Goal: Complete application form

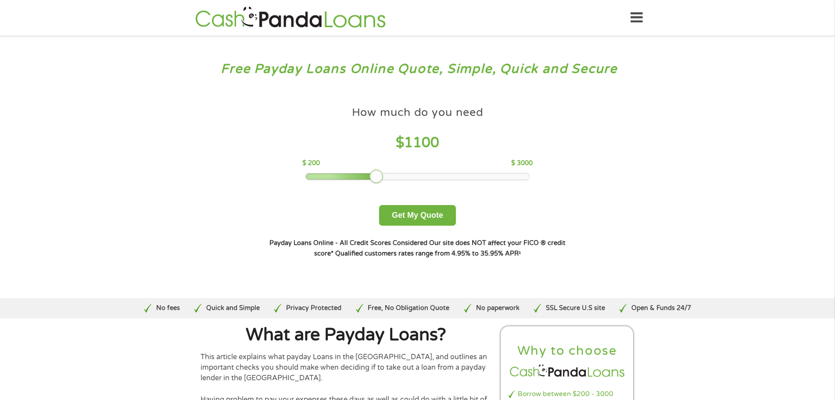
drag, startPoint x: 371, startPoint y: 175, endPoint x: 389, endPoint y: 183, distance: 20.0
click at [389, 183] on div "How much do you need $ 1100 $ 200 $ 3000 Get My Quote" at bounding box center [417, 164] width 307 height 124
click at [395, 176] on div at bounding box center [417, 176] width 223 height 6
click at [383, 177] on div at bounding box center [417, 176] width 223 height 6
click at [371, 178] on div at bounding box center [417, 176] width 223 height 6
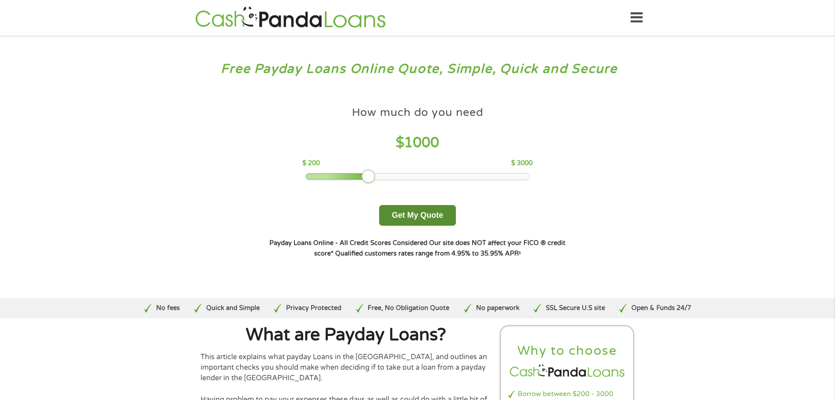
click at [418, 212] on button "Get My Quote" at bounding box center [417, 215] width 77 height 21
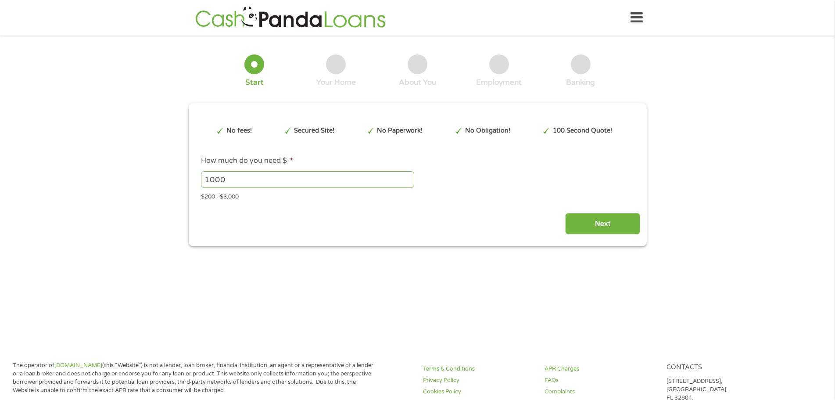
type input "EAIaIQobChMI08qBiOKDjwMVvLIDAB1rOzDdEAAYAiAAEgKidPD_BwE"
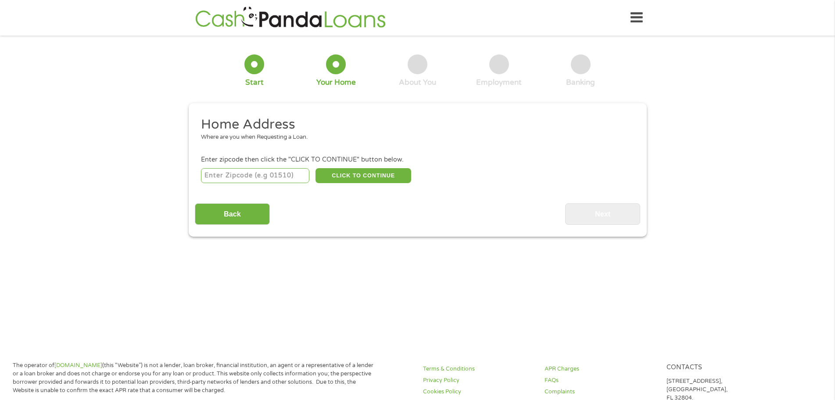
click at [256, 64] on div at bounding box center [255, 64] width 20 height 20
click at [337, 64] on div at bounding box center [336, 64] width 20 height 20
click at [226, 175] on input "number" at bounding box center [255, 175] width 108 height 15
type input "75163"
click at [374, 174] on button "CLICK TO CONTINUE" at bounding box center [364, 175] width 96 height 15
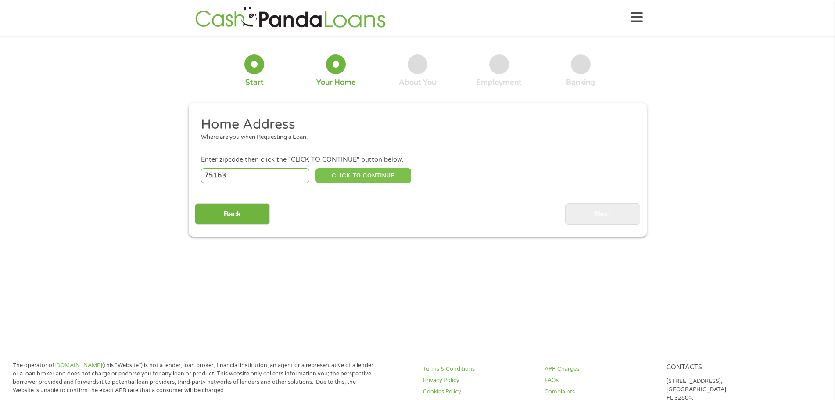
type input "75163"
type input "[GEOGRAPHIC_DATA]"
select select "[US_STATE]"
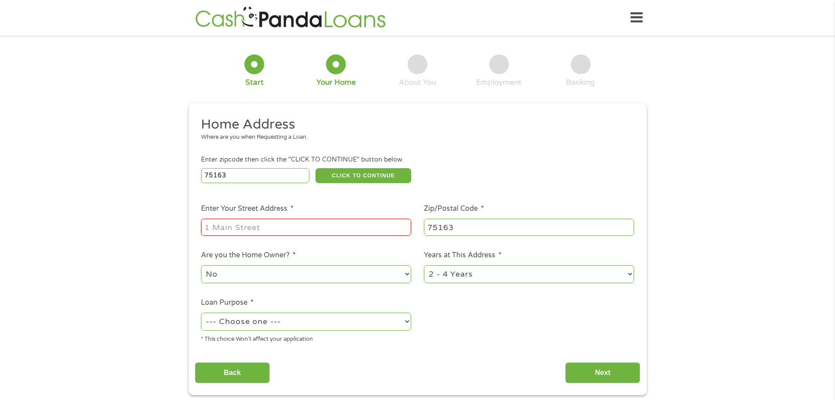
click at [276, 227] on input "Enter Your Street Address *" at bounding box center [306, 227] width 210 height 17
type input "[STREET_ADDRESS]"
click at [280, 274] on select "No Yes" at bounding box center [306, 274] width 210 height 18
click at [201, 265] on select "No Yes" at bounding box center [306, 274] width 210 height 18
click at [630, 274] on select "1 Year or less 1 - 2 Years 2 - 4 Years Over 4 Years" at bounding box center [529, 274] width 210 height 18
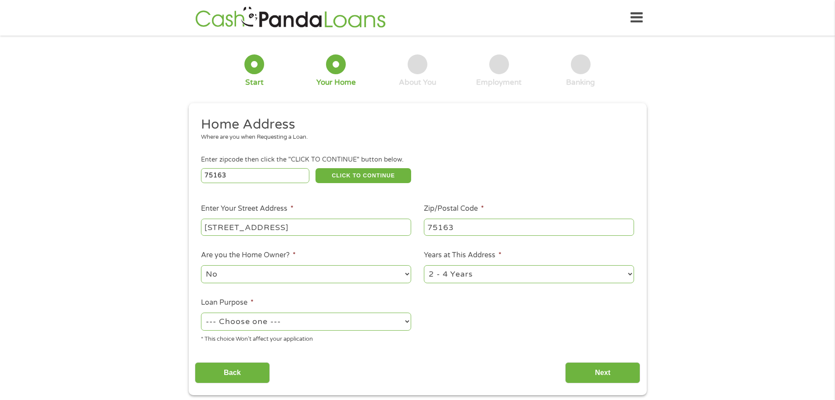
select select "60months"
click at [424, 265] on select "1 Year or less 1 - 2 Years 2 - 4 Years Over 4 Years" at bounding box center [529, 274] width 210 height 18
click at [409, 325] on select "--- Choose one --- Pay Bills Debt Consolidation Home Improvement Major Purchase…" at bounding box center [306, 322] width 210 height 18
select select "debtconsolidation"
click at [201, 313] on select "--- Choose one --- Pay Bills Debt Consolidation Home Improvement Major Purchase…" at bounding box center [306, 322] width 210 height 18
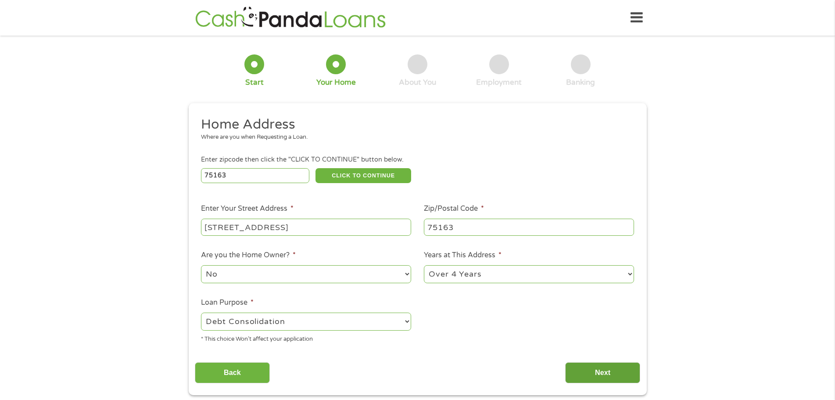
click at [611, 379] on input "Next" at bounding box center [602, 373] width 75 height 22
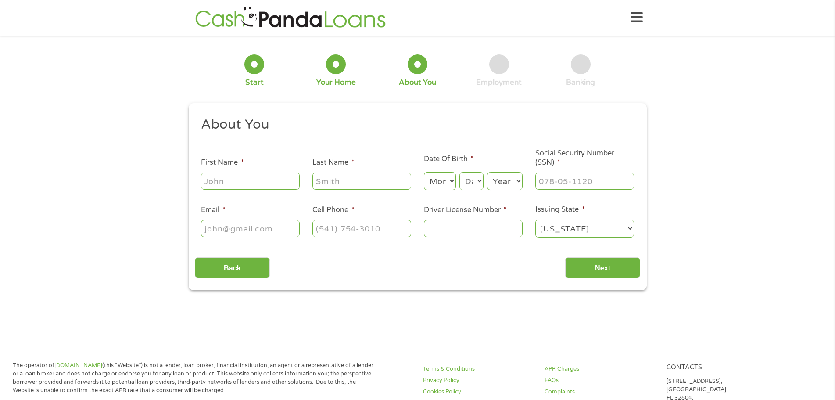
scroll to position [4, 4]
click at [219, 186] on input "First Name *" at bounding box center [250, 181] width 99 height 17
type input "[PERSON_NAME]"
click at [351, 187] on input "Last Name *" at bounding box center [362, 181] width 99 height 17
type input "[PERSON_NAME]"
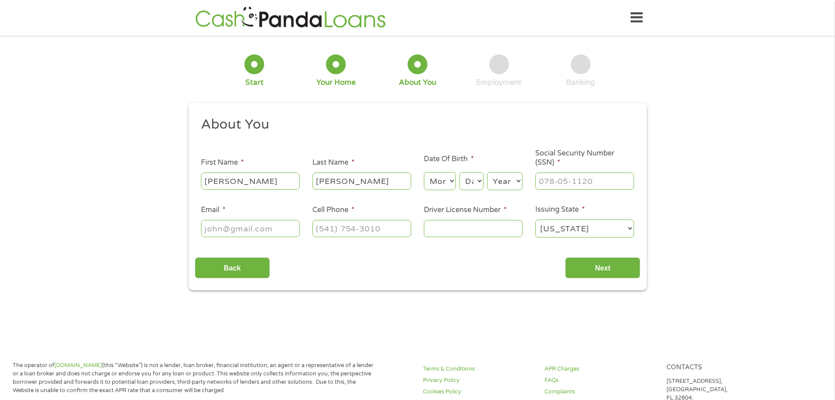
click at [438, 185] on select "Month 1 2 3 4 5 6 7 8 9 10 11 12" at bounding box center [440, 181] width 32 height 18
select select "1"
click at [424, 172] on select "Month 1 2 3 4 5 6 7 8 9 10 11 12" at bounding box center [440, 181] width 32 height 18
click at [468, 183] on select "Day 1 2 3 4 5 6 7 8 9 10 11 12 13 14 15 16 17 18 19 20 21 22 23 24 25 26 27 28 …" at bounding box center [472, 181] width 24 height 18
select select "20"
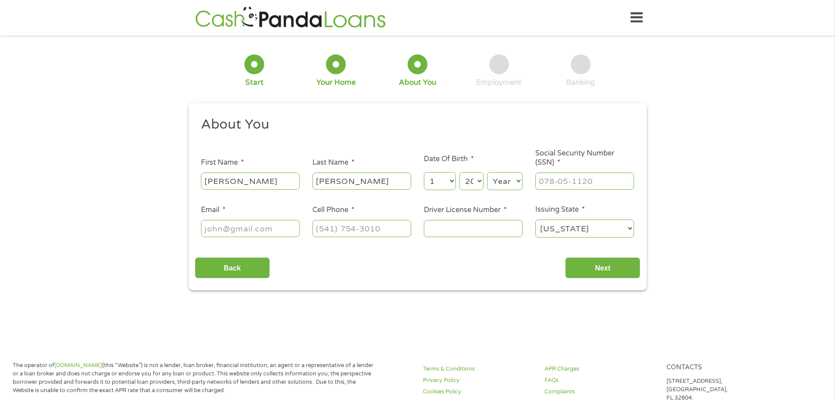
click at [460, 172] on select "Day 1 2 3 4 5 6 7 8 9 10 11 12 13 14 15 16 17 18 19 20 21 22 23 24 25 26 27 28 …" at bounding box center [472, 181] width 24 height 18
click at [519, 183] on select "Year [DATE] 2006 2005 2004 2003 2002 2001 2000 1999 1998 1997 1996 1995 1994 19…" at bounding box center [505, 181] width 36 height 18
select select "1943"
click at [487, 172] on select "Year [DATE] 2006 2005 2004 2003 2002 2001 2000 1999 1998 1997 1996 1995 1994 19…" at bounding box center [505, 181] width 36 height 18
click at [573, 180] on input "___-__-____" at bounding box center [585, 181] width 99 height 17
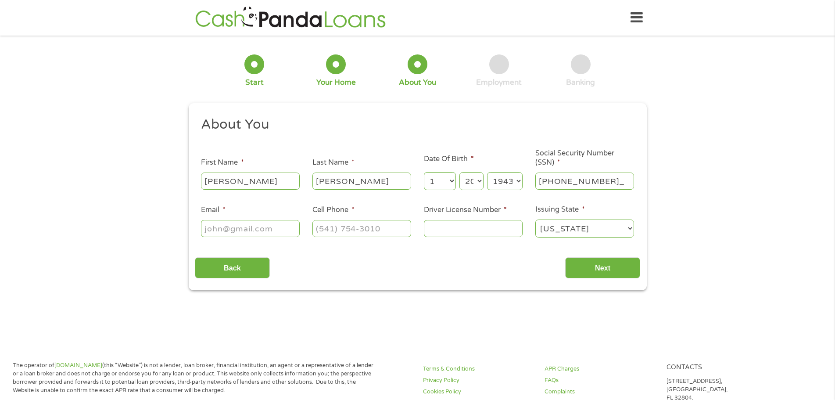
type input "467-64-1650"
click at [489, 230] on input "Driver License Number *" at bounding box center [473, 228] width 99 height 17
type input "04897688"
click at [243, 227] on input "Email *" at bounding box center [250, 228] width 99 height 17
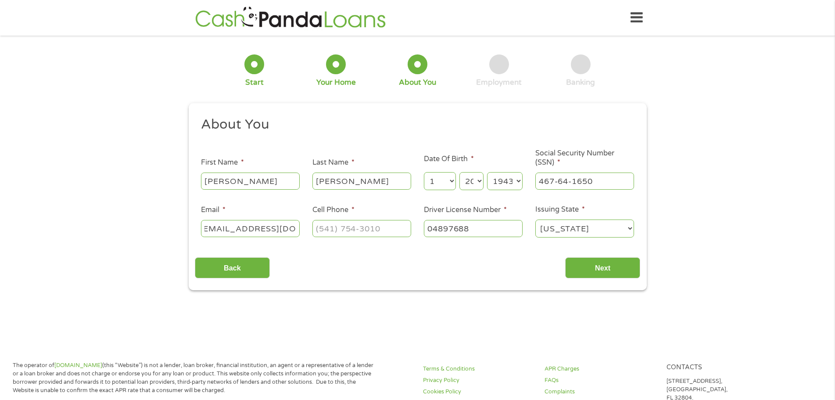
type input "[EMAIL_ADDRESS][DOMAIN_NAME]"
click at [372, 227] on input "(___) ___-____" at bounding box center [362, 228] width 99 height 17
type input "[PHONE_NUMBER]"
click at [613, 266] on input "Next" at bounding box center [602, 268] width 75 height 22
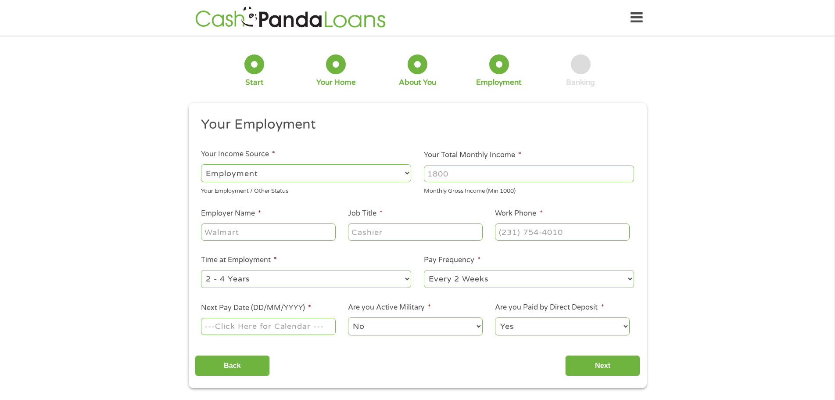
scroll to position [4, 4]
click at [406, 173] on select "--- Choose one --- Employment [DEMOGRAPHIC_DATA] Benefits" at bounding box center [306, 173] width 210 height 18
select select "benefits"
click at [201, 164] on select "--- Choose one --- Employment [DEMOGRAPHIC_DATA] Benefits" at bounding box center [306, 173] width 210 height 18
type input "Other"
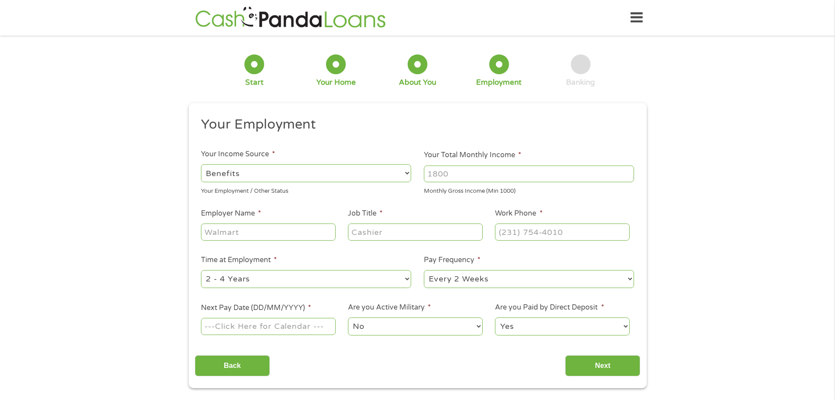
type input "[PHONE_NUMBER]"
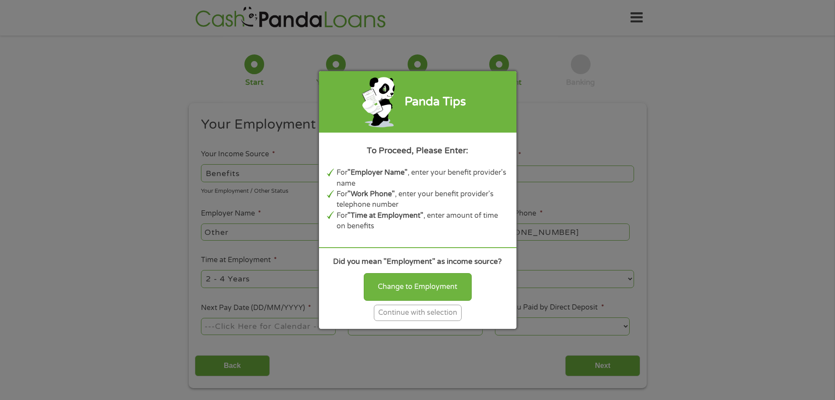
click at [263, 174] on div "Panda Tips To Proceed, Please Enter: For "Employer Name" , enter your benefit p…" at bounding box center [417, 200] width 835 height 400
click at [437, 296] on div "Change to Employment" at bounding box center [418, 286] width 108 height 27
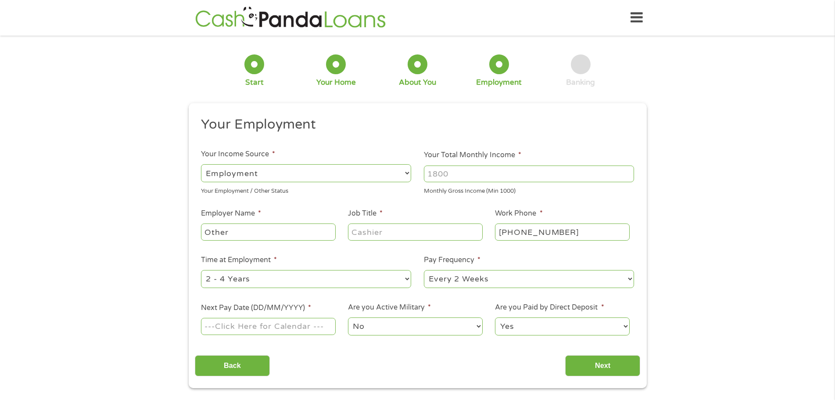
click at [276, 175] on select "--- Choose one --- Employment [DEMOGRAPHIC_DATA] Benefits" at bounding box center [306, 173] width 210 height 18
click at [201, 164] on select "--- Choose one --- Employment [DEMOGRAPHIC_DATA] Benefits" at bounding box center [306, 173] width 210 height 18
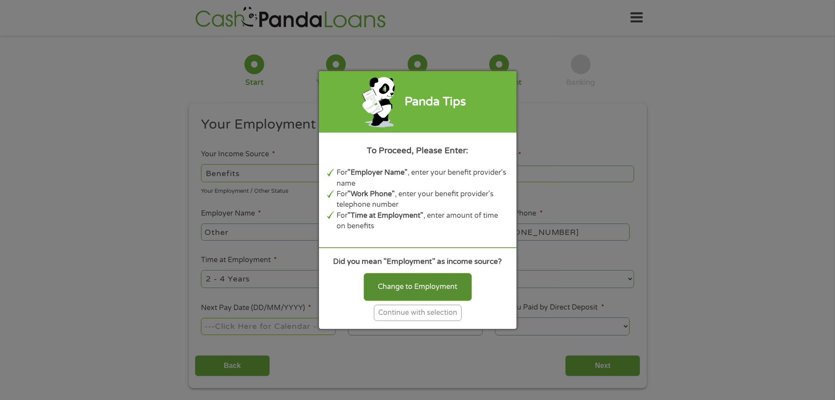
click at [413, 284] on div "Change to Employment" at bounding box center [418, 286] width 108 height 27
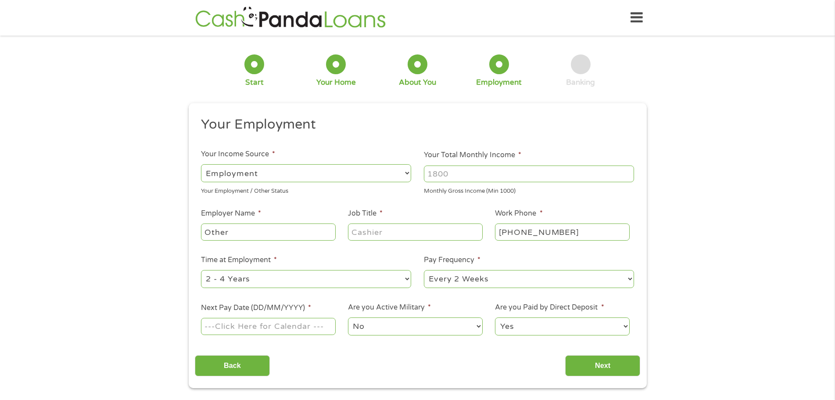
click at [273, 177] on select "--- Choose one --- Employment [DEMOGRAPHIC_DATA] Benefits" at bounding box center [306, 173] width 210 height 18
click at [251, 177] on select "--- Choose one --- Employment [DEMOGRAPHIC_DATA] Benefits" at bounding box center [306, 173] width 210 height 18
click at [408, 175] on select "--- Choose one --- Employment [DEMOGRAPHIC_DATA] Benefits" at bounding box center [306, 173] width 210 height 18
click at [201, 164] on select "--- Choose one --- Employment [DEMOGRAPHIC_DATA] Benefits" at bounding box center [306, 173] width 210 height 18
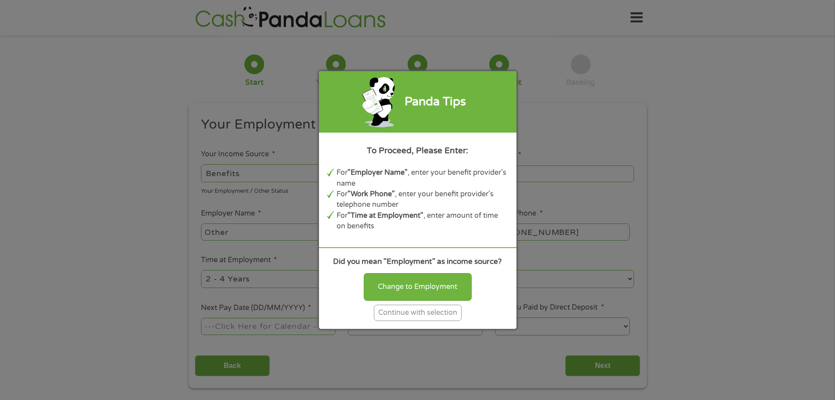
click at [265, 174] on div "Panda Tips To Proceed, Please Enter: For "Employer Name" , enter your benefit p…" at bounding box center [417, 200] width 835 height 400
click at [512, 120] on div "Panda Tips To Proceed, Please Enter: For "Employer Name" , enter your benefit p…" at bounding box center [417, 200] width 835 height 400
drag, startPoint x: 499, startPoint y: 132, endPoint x: 481, endPoint y: 153, distance: 28.0
click at [499, 135] on div "Panda Tips To Proceed, Please Enter: For "Employer Name" , enter your benefit p…" at bounding box center [418, 199] width 198 height 257
click at [392, 290] on div "Change to Employment" at bounding box center [418, 286] width 108 height 27
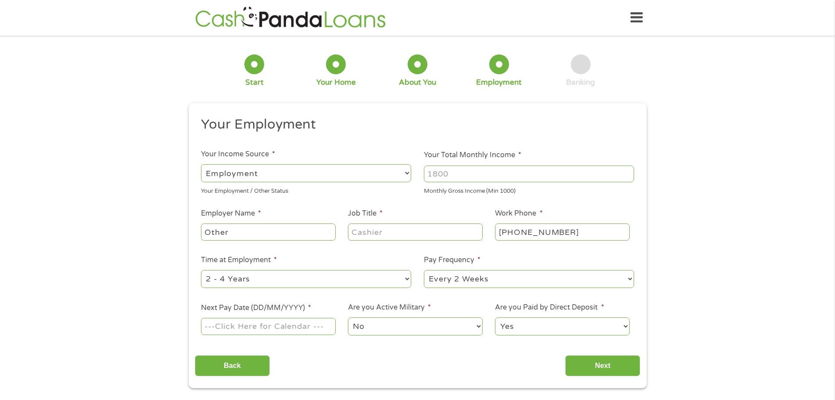
click at [406, 174] on select "--- Choose one --- Employment [DEMOGRAPHIC_DATA] Benefits" at bounding box center [306, 173] width 210 height 18
select select "benefits"
click at [201, 164] on select "--- Choose one --- Employment [DEMOGRAPHIC_DATA] Benefits" at bounding box center [306, 173] width 210 height 18
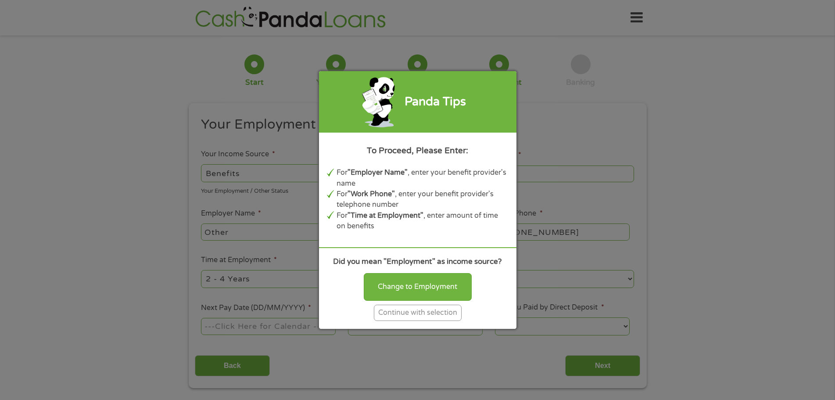
click at [439, 310] on div "Continue with selection" at bounding box center [418, 313] width 88 height 16
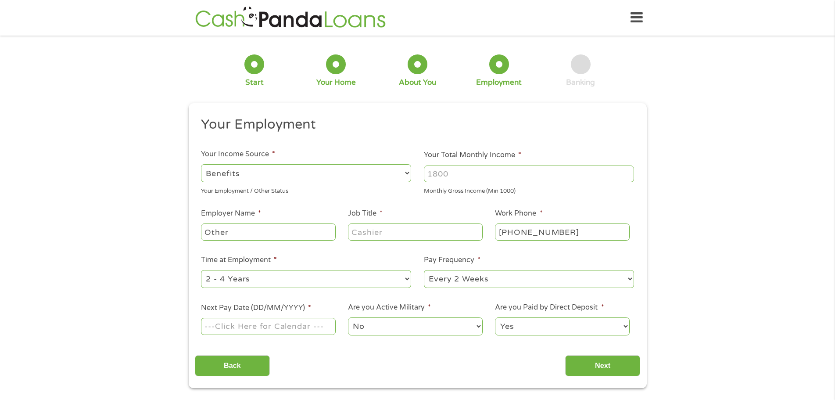
click at [248, 173] on select "--- Choose one --- Employment [DEMOGRAPHIC_DATA] Benefits" at bounding box center [306, 173] width 210 height 18
click at [238, 174] on select "--- Choose one --- Employment [DEMOGRAPHIC_DATA] Benefits" at bounding box center [306, 173] width 210 height 18
click at [242, 232] on input "Other" at bounding box center [268, 231] width 134 height 17
type input "O"
drag, startPoint x: 452, startPoint y: 173, endPoint x: 417, endPoint y: 156, distance: 38.7
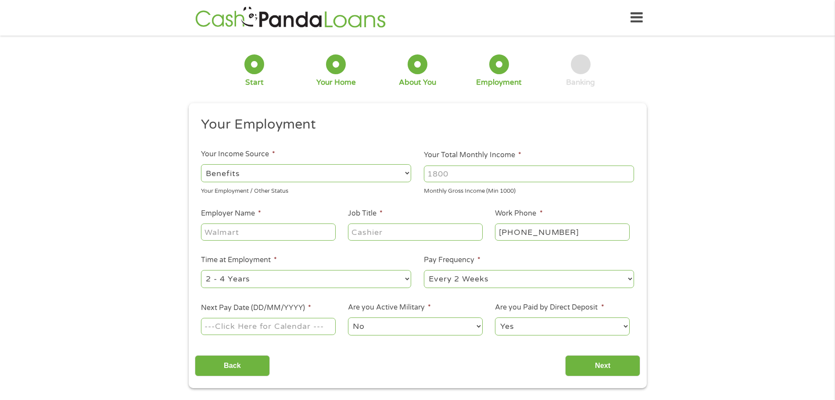
click at [429, 173] on input "Your Total Monthly Income *" at bounding box center [529, 173] width 210 height 17
type input "6400"
click at [248, 232] on input "Employer Name *" at bounding box center [268, 231] width 134 height 17
type input "RETIRED"
click at [381, 231] on input "Job Title *" at bounding box center [415, 231] width 134 height 17
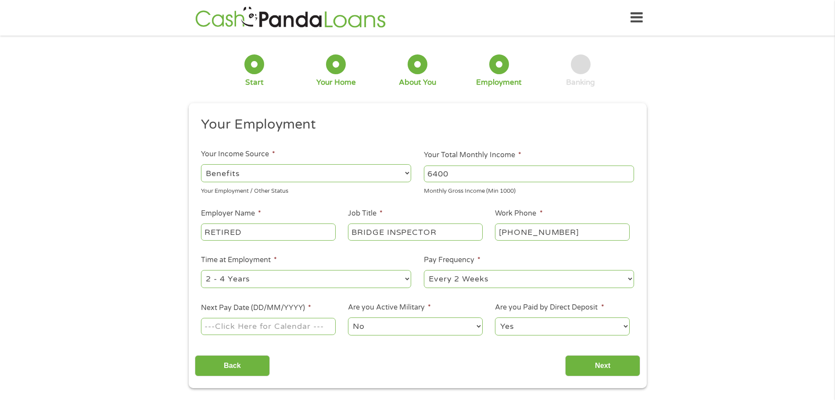
type input "BRIDGE INSPECTOR"
click at [406, 279] on select "--- Choose one --- 1 Year or less 1 - 2 Years 2 - 4 Years Over 4 Years" at bounding box center [306, 279] width 210 height 18
select select "60months"
click at [201, 270] on select "--- Choose one --- 1 Year or less 1 - 2 Years 2 - 4 Years Over 4 Years" at bounding box center [306, 279] width 210 height 18
click at [629, 278] on select "--- Choose one --- Every 2 Weeks Every Week Monthly Semi-Monthly" at bounding box center [529, 279] width 210 height 18
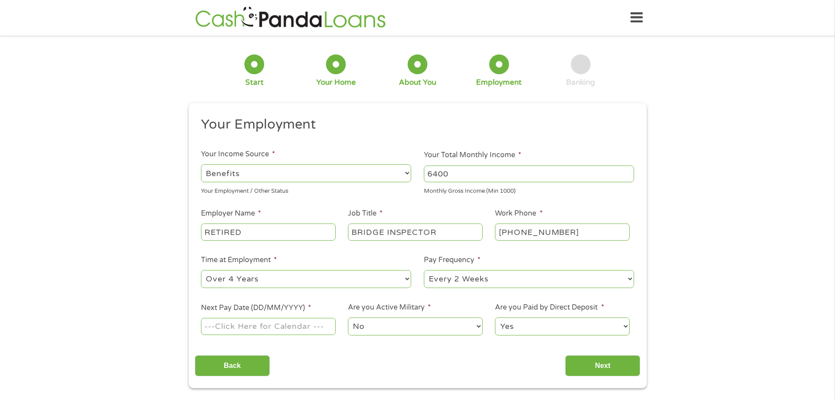
select select "monthly"
click at [424, 270] on select "--- Choose one --- Every 2 Weeks Every Week Monthly Semi-Monthly" at bounding box center [529, 279] width 210 height 18
click at [271, 331] on input "Next Pay Date (DD/MM/YYYY) *" at bounding box center [268, 326] width 134 height 17
click at [283, 309] on label "Next Pay Date (DD/MM/YYYY) *" at bounding box center [256, 307] width 110 height 9
click at [283, 318] on input "[DATE]" at bounding box center [268, 326] width 134 height 17
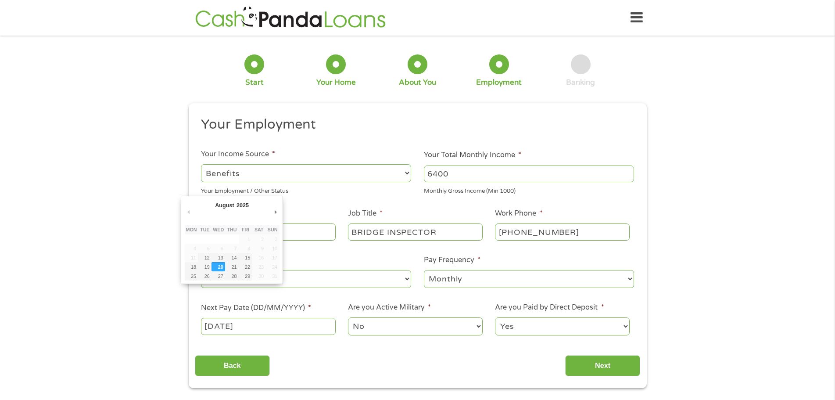
scroll to position [44, 0]
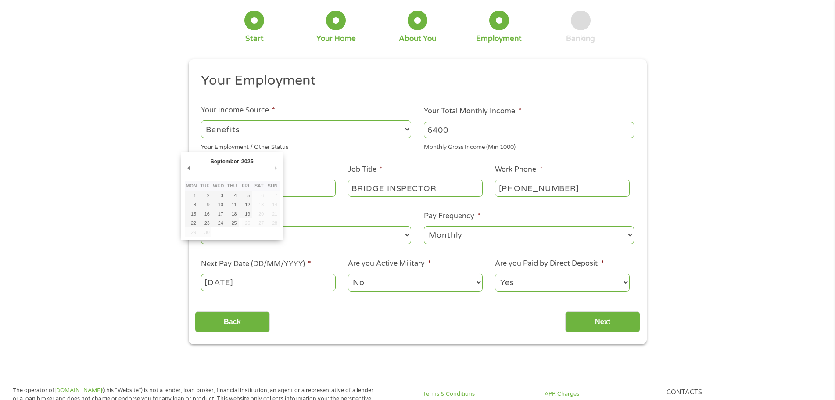
click at [254, 222] on td "27" at bounding box center [259, 222] width 14 height 9
click at [207, 232] on td "30" at bounding box center [205, 231] width 14 height 9
click at [291, 288] on input "[DATE]" at bounding box center [268, 282] width 134 height 17
click at [270, 267] on label "Next Pay Date (DD/MM/YYYY) *" at bounding box center [256, 263] width 110 height 9
click at [270, 274] on input "[DATE]" at bounding box center [268, 282] width 134 height 17
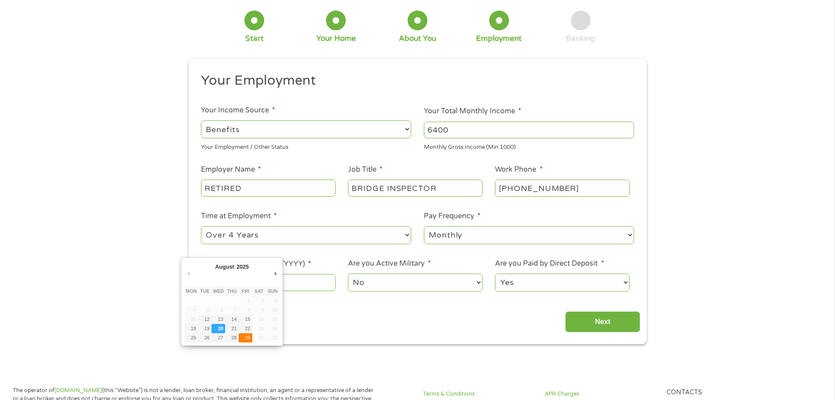
type input "[DATE]"
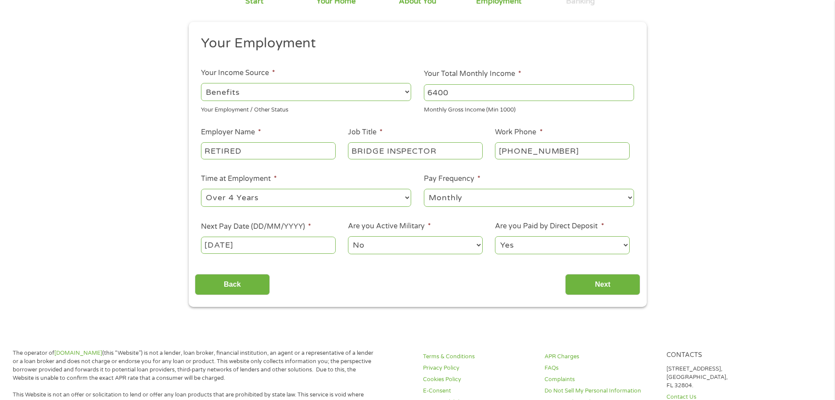
scroll to position [132, 0]
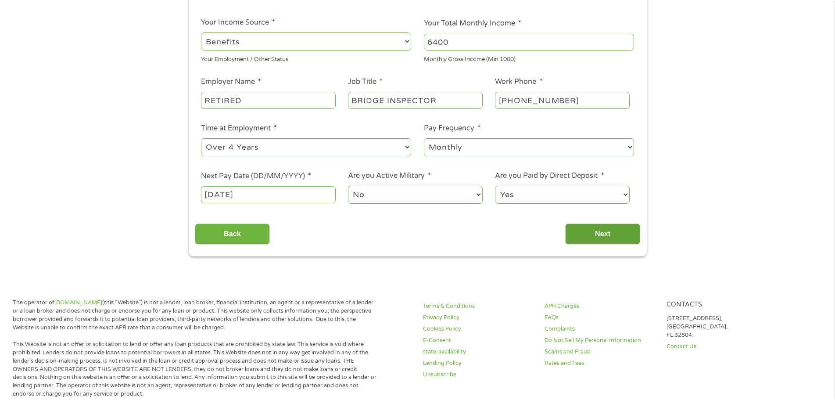
click at [603, 233] on input "Next" at bounding box center [602, 234] width 75 height 22
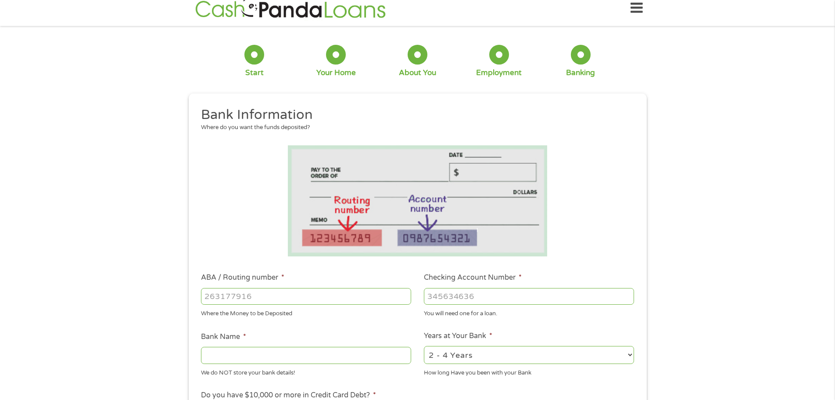
scroll to position [0, 0]
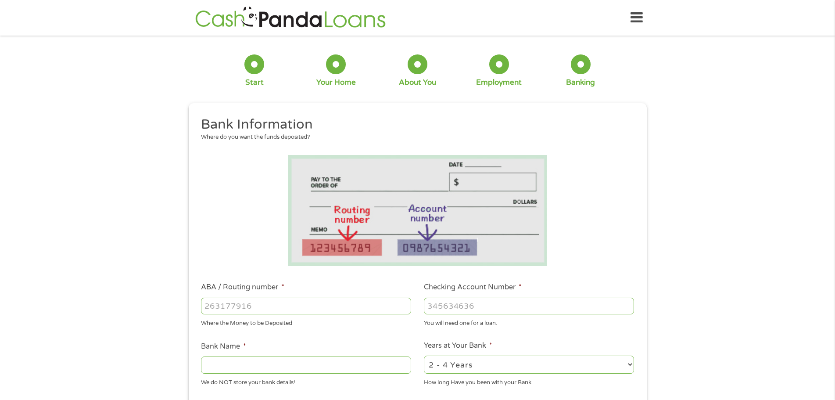
click at [254, 306] on input "ABA / Routing number *" at bounding box center [306, 306] width 210 height 17
type input "113122655"
type input "PROSPERITY BANK"
type input "113122655"
click at [479, 308] on input "Checking Account Number *" at bounding box center [529, 306] width 210 height 17
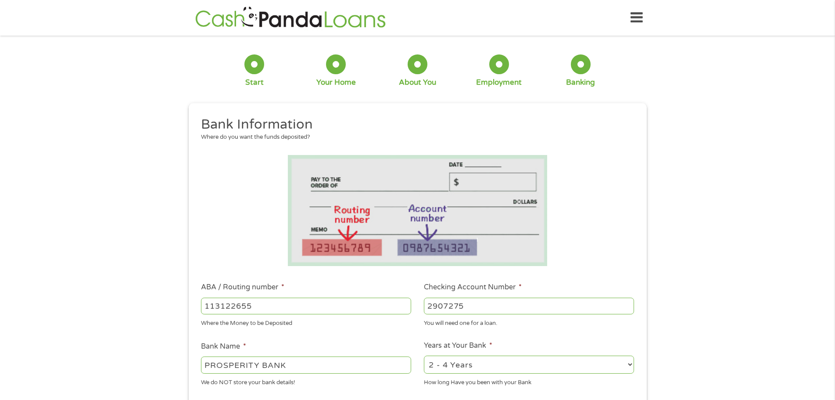
type input "2907275"
click at [633, 366] on select "2 - 4 Years 6 - 12 Months 1 - 2 Years Over 4 Years" at bounding box center [529, 365] width 210 height 18
select select "60months"
click at [424, 356] on select "2 - 4 Years 6 - 12 Months 1 - 2 Years Over 4 Years" at bounding box center [529, 365] width 210 height 18
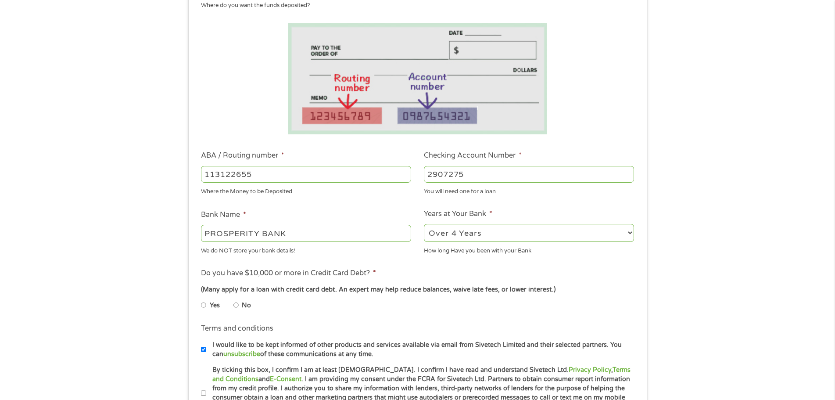
scroll to position [219, 0]
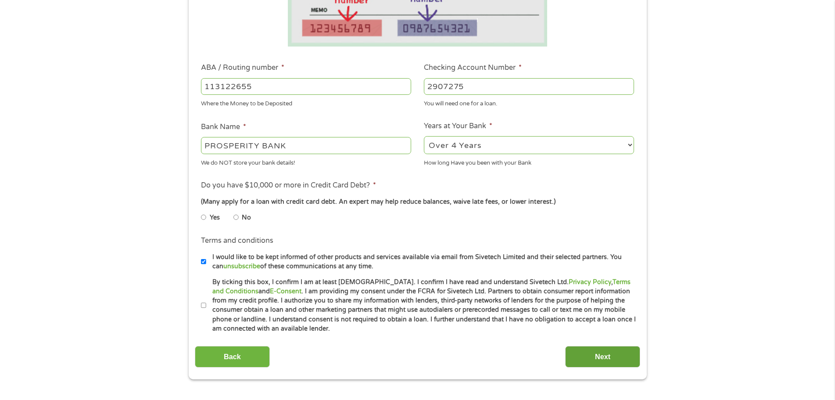
click at [597, 357] on input "Next" at bounding box center [602, 357] width 75 height 22
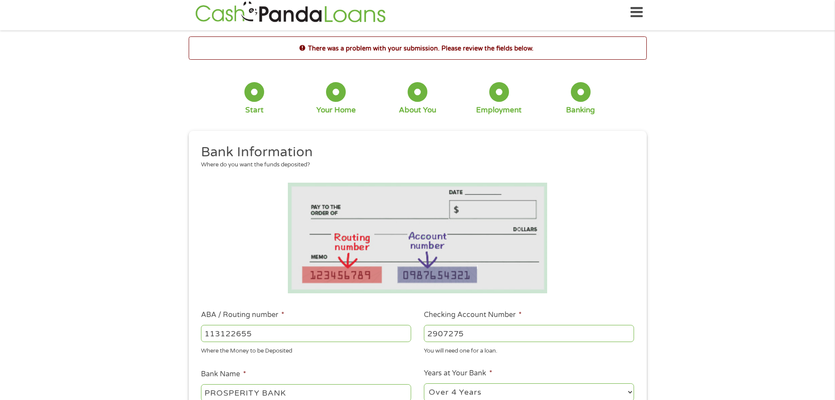
scroll to position [0, 0]
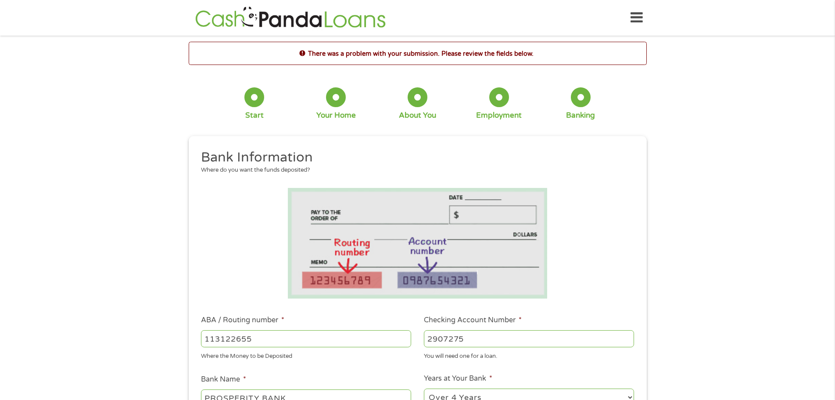
click at [455, 338] on input "2907275" at bounding box center [529, 338] width 210 height 17
drag, startPoint x: 458, startPoint y: 335, endPoint x: 467, endPoint y: 338, distance: 9.2
click at [467, 338] on input "2907575" at bounding box center [529, 338] width 210 height 17
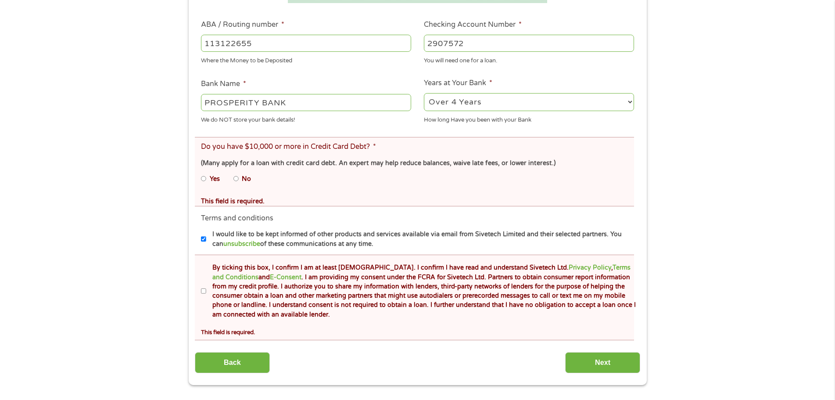
scroll to position [307, 0]
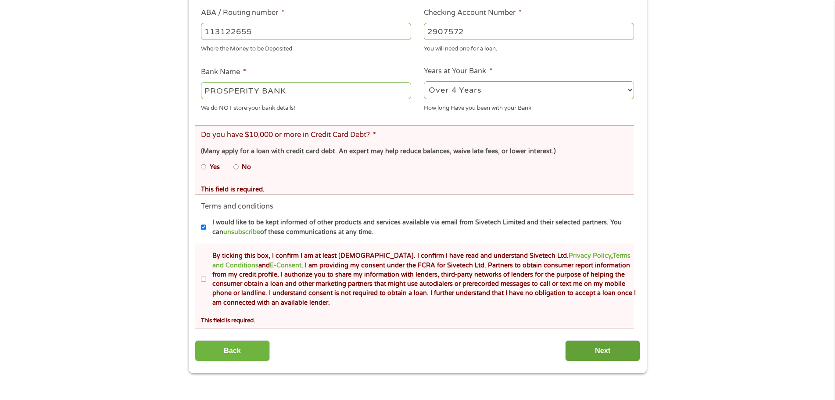
type input "2907572"
click at [597, 356] on input "Next" at bounding box center [602, 351] width 75 height 22
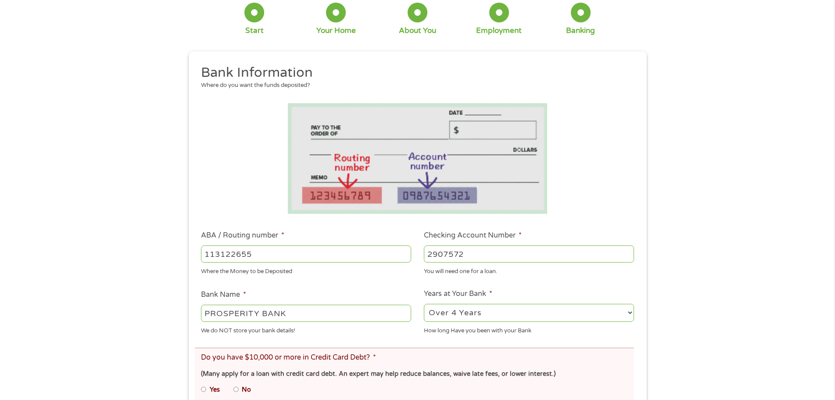
scroll to position [88, 0]
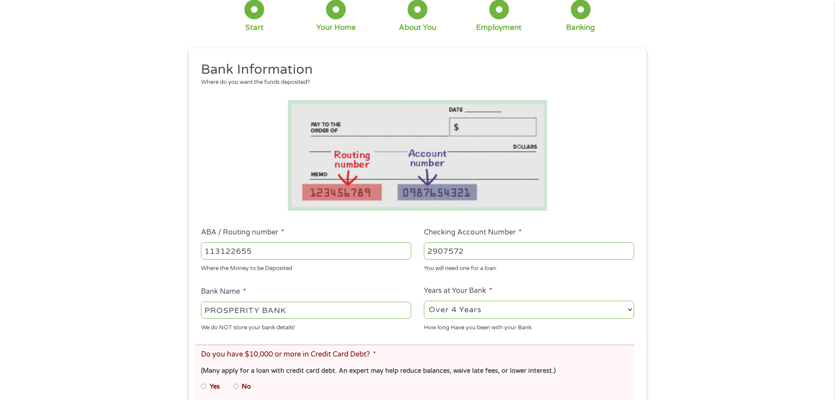
drag, startPoint x: 453, startPoint y: 251, endPoint x: 474, endPoint y: 249, distance: 21.1
click at [474, 249] on input "2907572" at bounding box center [529, 250] width 210 height 17
drag, startPoint x: 444, startPoint y: 248, endPoint x: 466, endPoint y: 248, distance: 22.0
click at [466, 248] on input "2907572" at bounding box center [529, 250] width 210 height 17
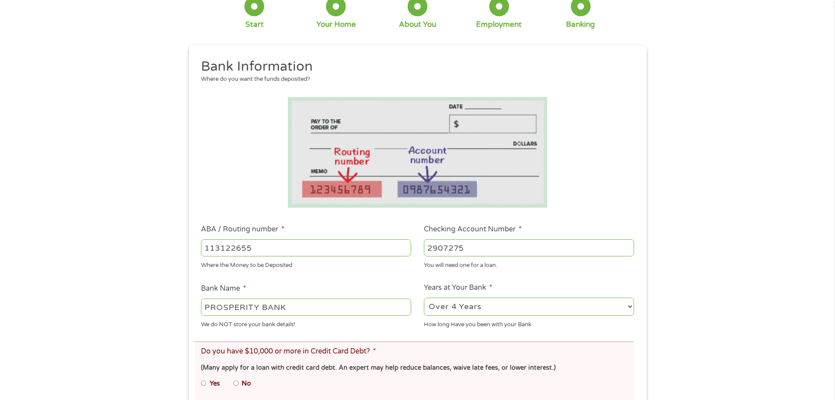
scroll to position [0, 0]
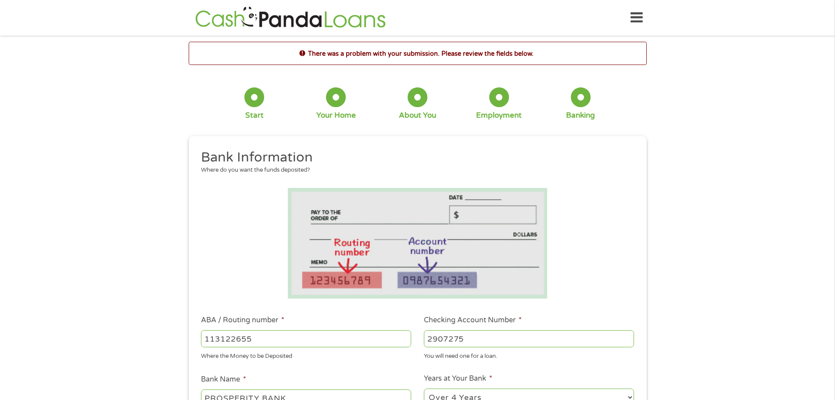
type input "2907275"
